Goal: Check status: Check status

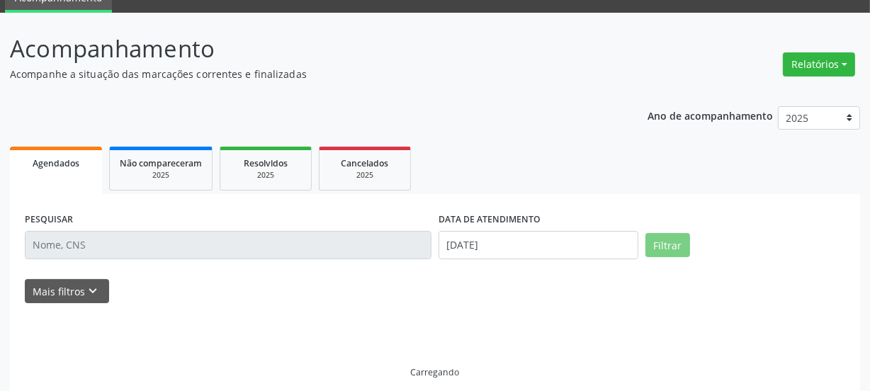
scroll to position [77, 0]
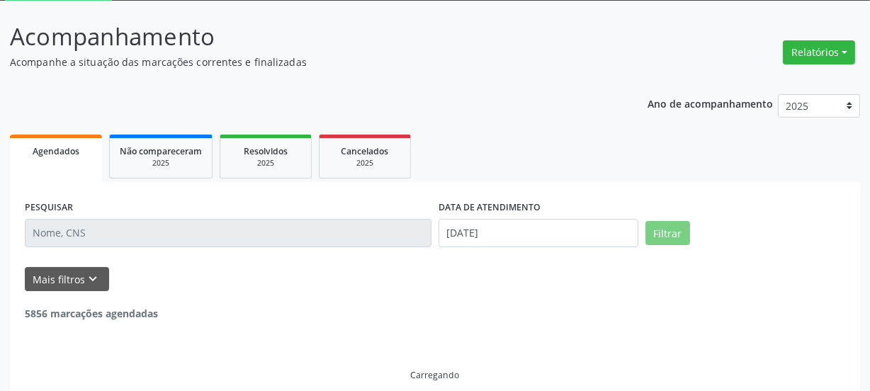
click at [111, 237] on input "text" at bounding box center [228, 233] width 407 height 28
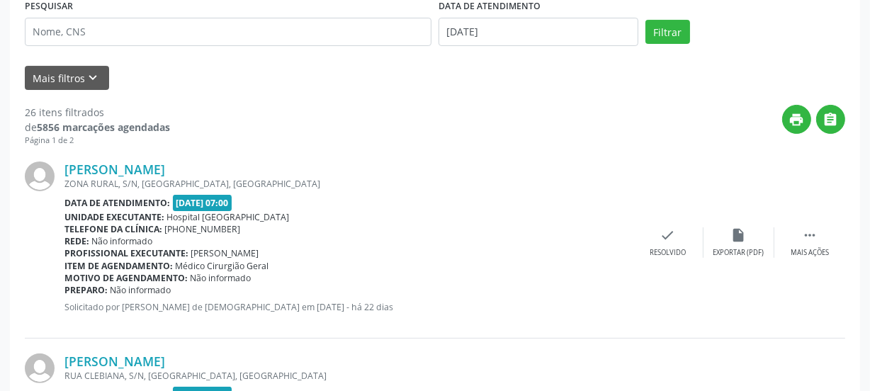
scroll to position [270, 0]
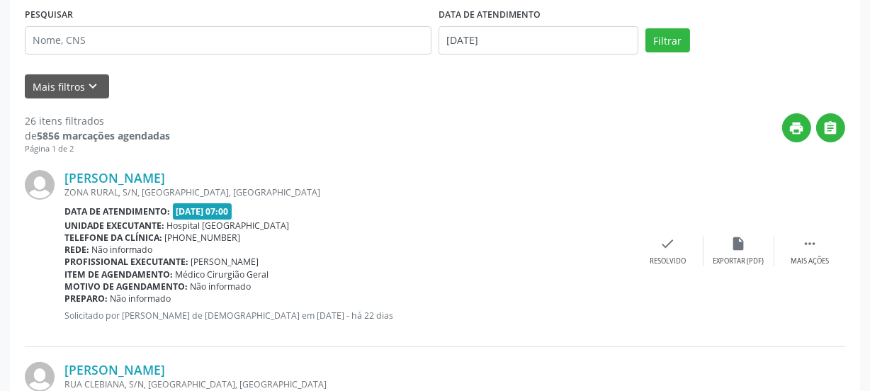
drag, startPoint x: 64, startPoint y: 26, endPoint x: 67, endPoint y: 33, distance: 7.4
click at [64, 27] on div "PESQUISAR" at bounding box center [228, 34] width 414 height 60
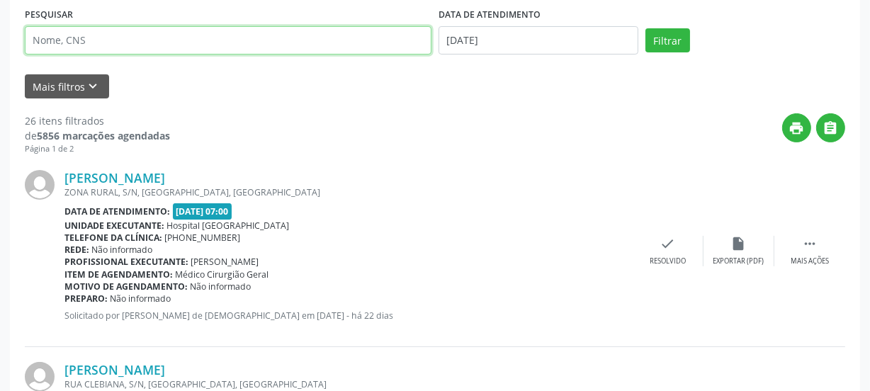
click at [70, 45] on input "text" at bounding box center [228, 40] width 407 height 28
type input "705603477104412"
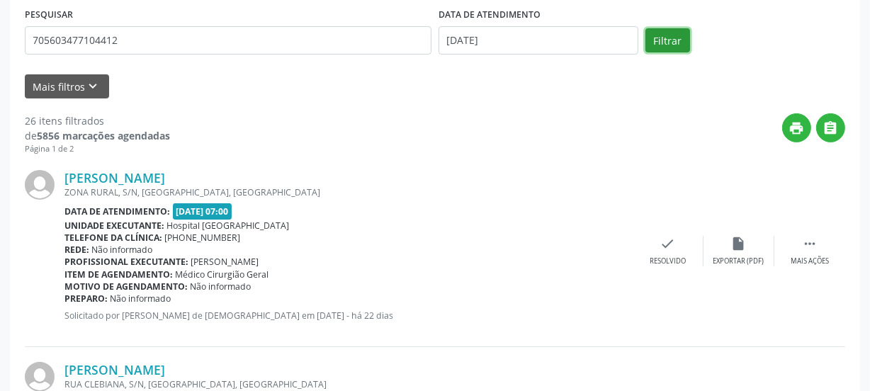
click at [651, 40] on button "Filtrar" at bounding box center [667, 40] width 45 height 24
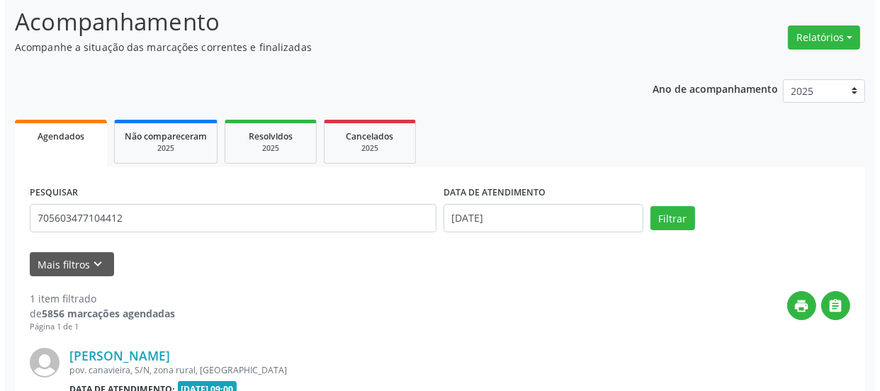
scroll to position [249, 0]
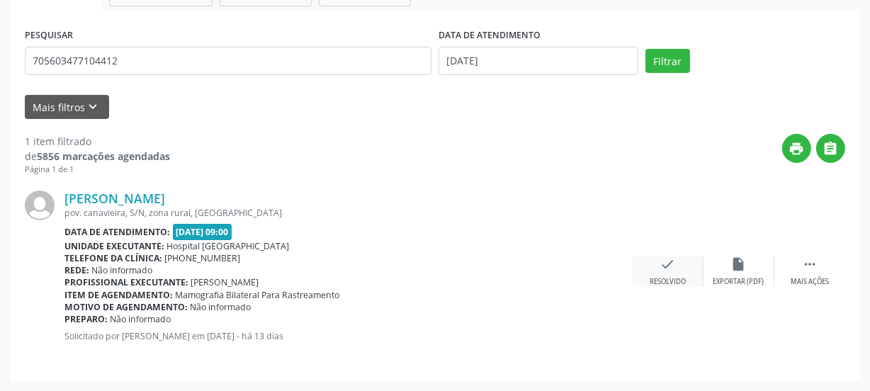
click at [672, 269] on icon "check" at bounding box center [668, 264] width 16 height 16
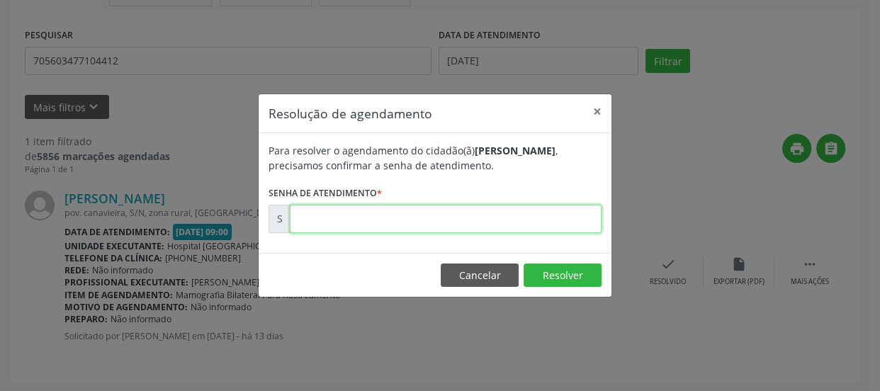
click at [482, 205] on input "text" at bounding box center [446, 219] width 312 height 28
type input "00169432"
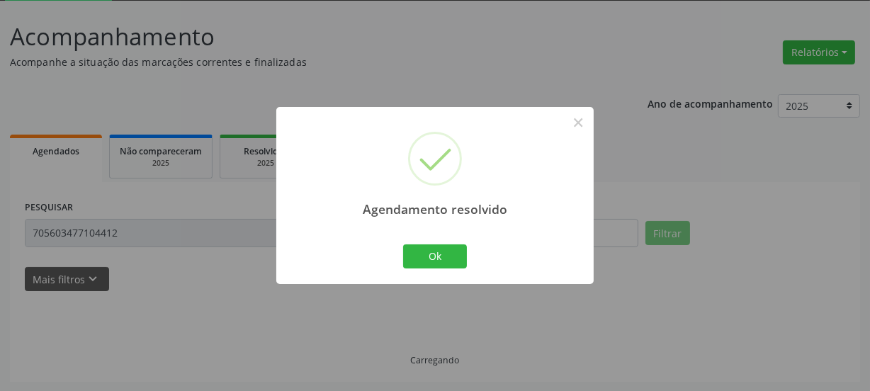
scroll to position [46, 0]
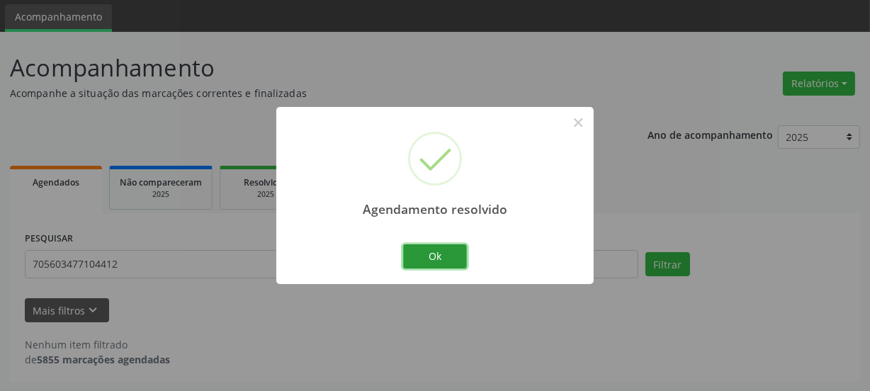
drag, startPoint x: 417, startPoint y: 249, endPoint x: 400, endPoint y: 249, distance: 16.3
click at [418, 249] on button "Ok" at bounding box center [435, 256] width 64 height 24
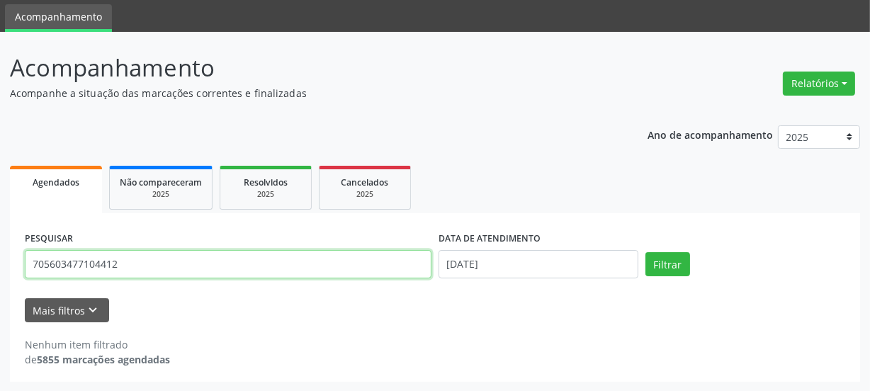
drag, startPoint x: 17, startPoint y: 273, endPoint x: 0, endPoint y: 288, distance: 22.6
click at [0, 288] on div "Acompanhamento Acompanhe a situação das marcações correntes e finalizadas Relat…" at bounding box center [435, 212] width 870 height 360
type input "701401605646937"
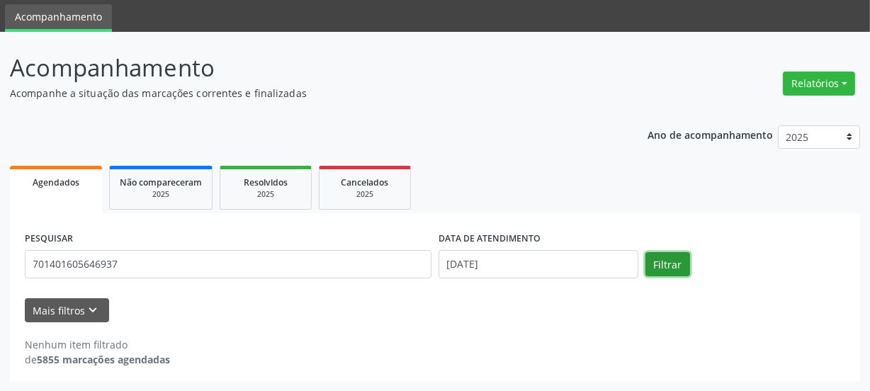
click at [665, 259] on button "Filtrar" at bounding box center [667, 264] width 45 height 24
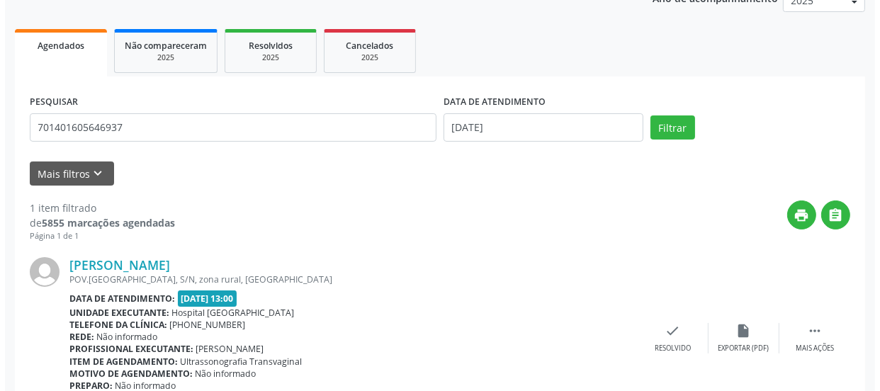
scroll to position [249, 0]
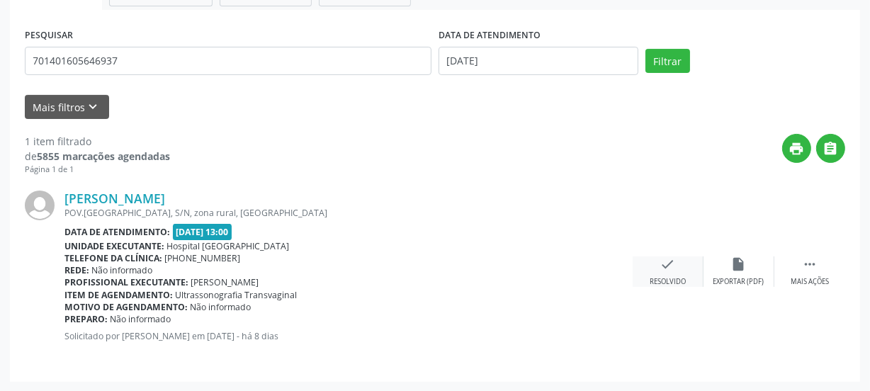
click at [678, 266] on div "check Resolvido" at bounding box center [668, 271] width 71 height 30
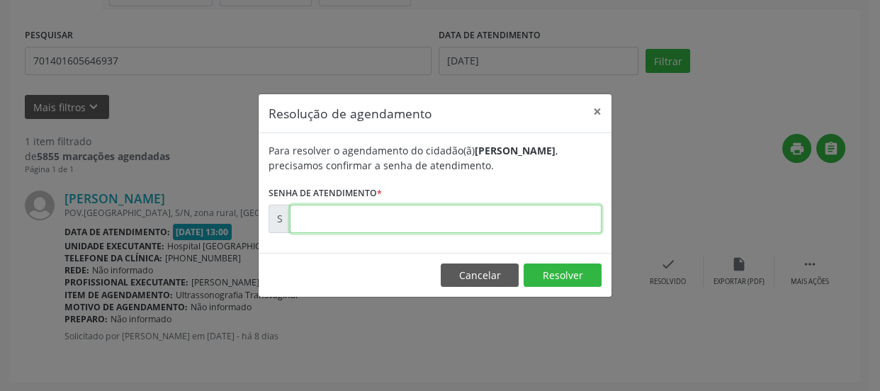
click at [375, 226] on input "text" at bounding box center [446, 219] width 312 height 28
type input "00170274"
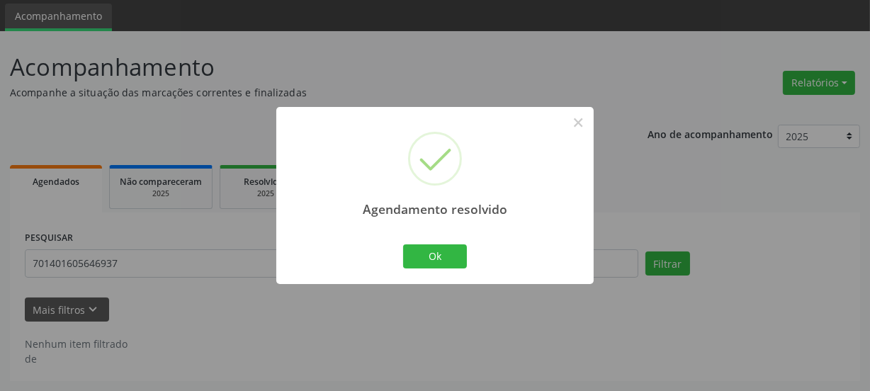
scroll to position [46, 0]
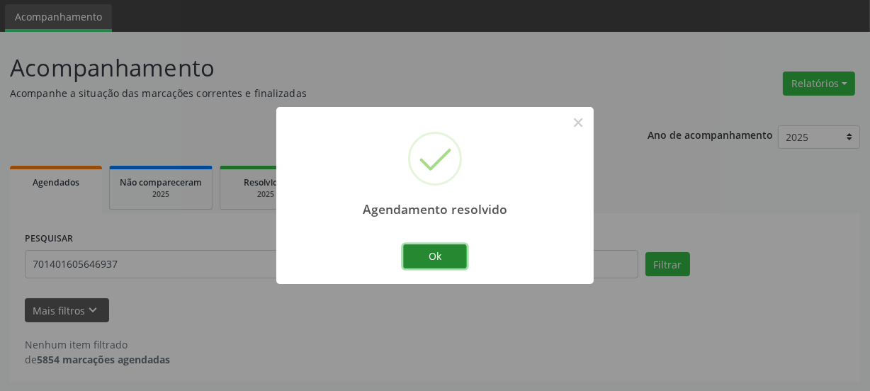
click at [437, 260] on button "Ok" at bounding box center [435, 256] width 64 height 24
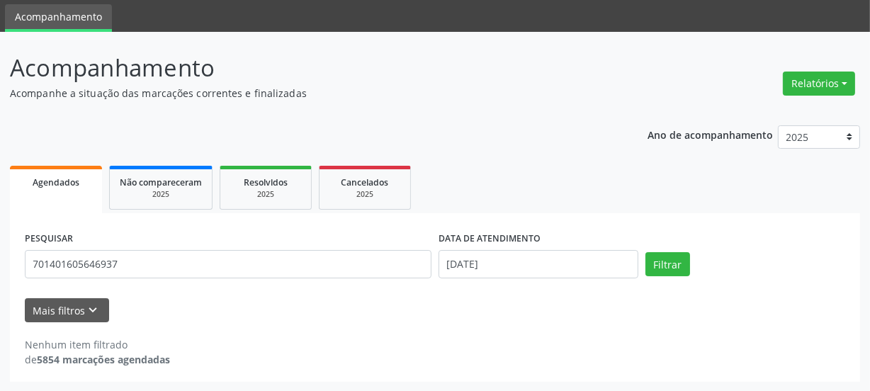
scroll to position [0, 0]
